Goal: Transaction & Acquisition: Purchase product/service

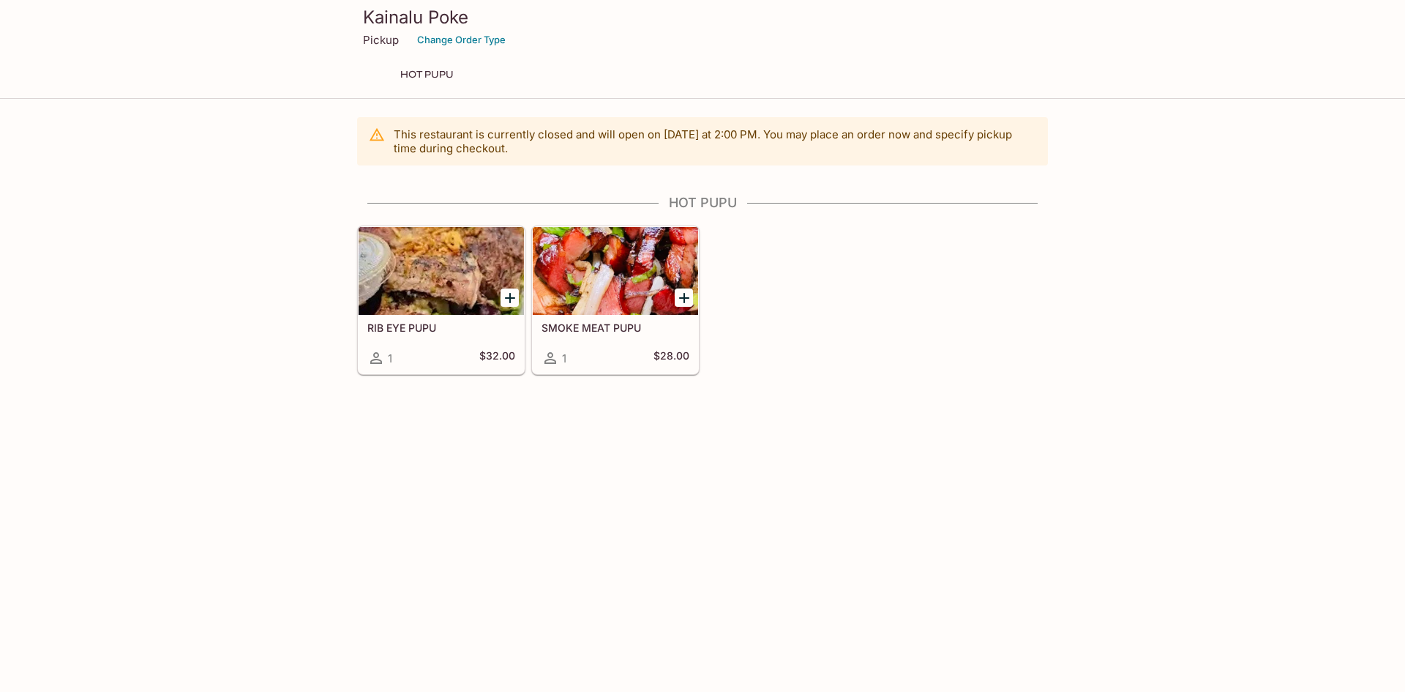
click at [418, 63] on div "Kainalu Poke Pickup Change Order Type HOT PUPU" at bounding box center [702, 47] width 703 height 94
click at [436, 49] on button "Change Order Type" at bounding box center [462, 40] width 102 height 23
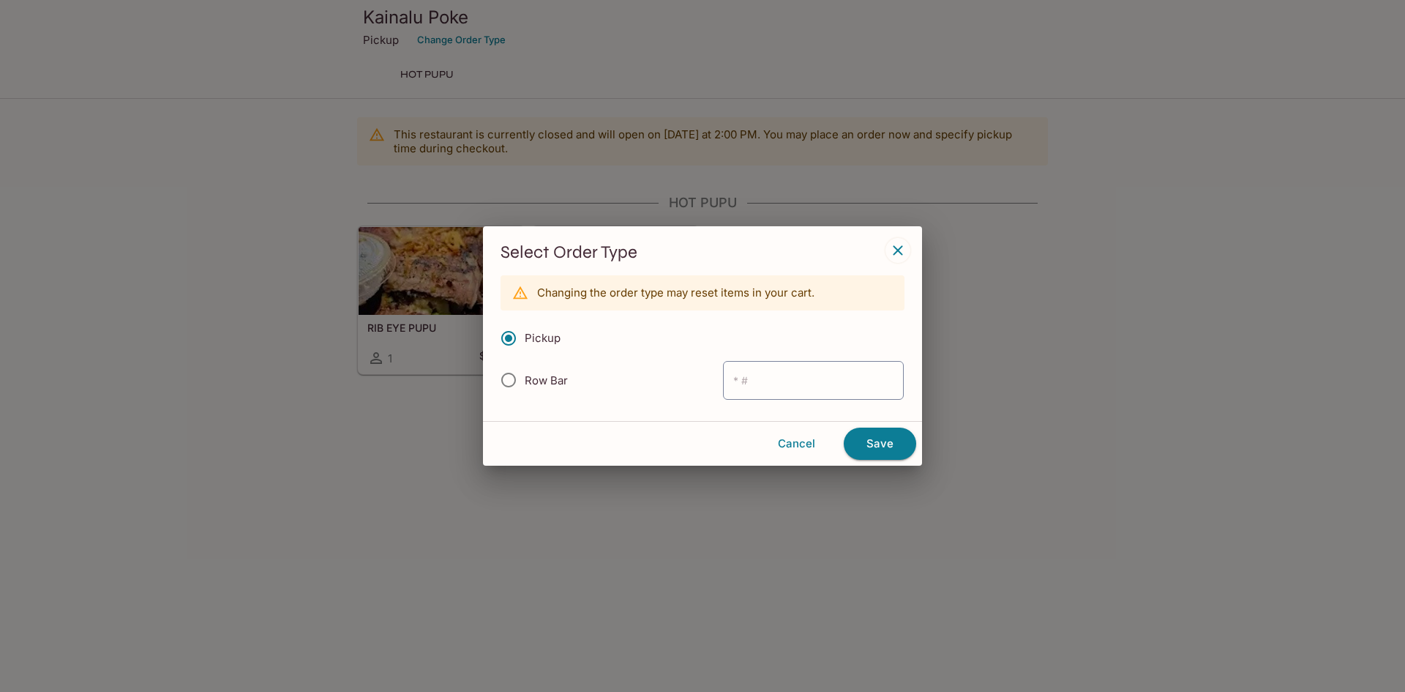
click at [505, 389] on input "Row Bar" at bounding box center [508, 380] width 31 height 31
radio input "true"
click at [518, 342] on input "Pickup" at bounding box center [508, 338] width 31 height 31
radio input "true"
click at [897, 246] on icon "button" at bounding box center [898, 251] width 18 height 18
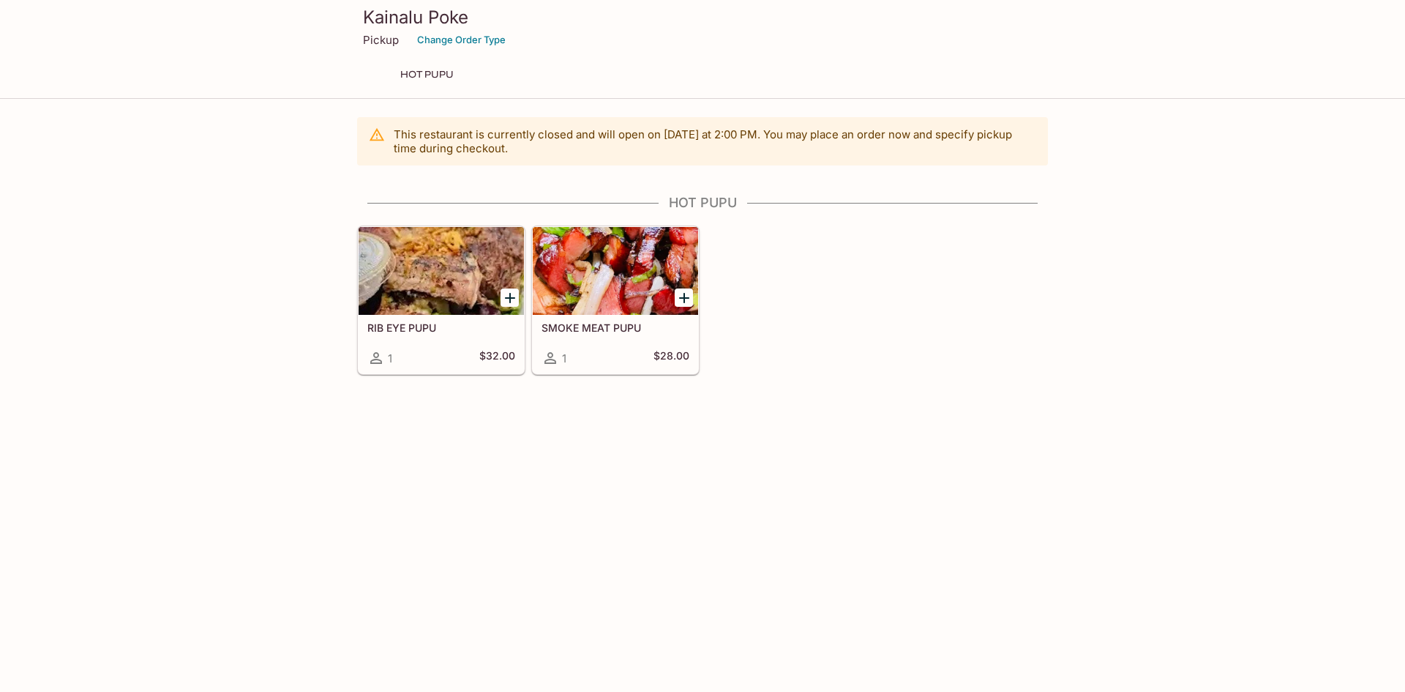
click at [699, 142] on p "This restaurant is currently closed and will open [DATE] at 2:00 PM . You may p…" at bounding box center [715, 141] width 643 height 28
